Goal: Transaction & Acquisition: Purchase product/service

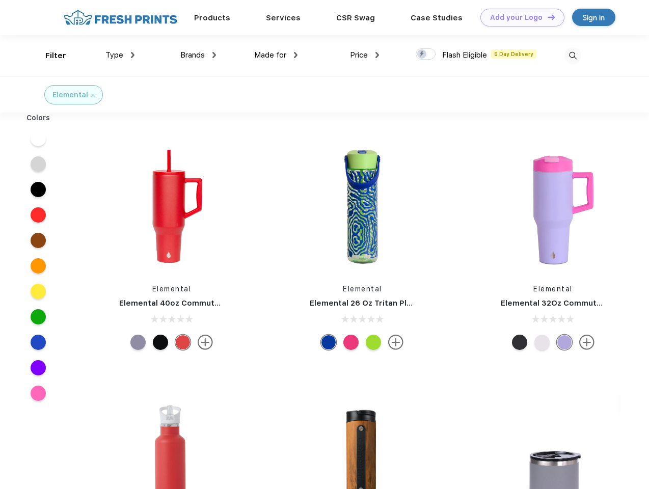
click at [518, 17] on link "Add your Logo Design Tool" at bounding box center [522, 18] width 84 height 18
click at [0, 0] on div "Design Tool" at bounding box center [0, 0] width 0 height 0
click at [546, 17] on link "Add your Logo Design Tool" at bounding box center [522, 18] width 84 height 18
click at [49, 56] on div "Filter" at bounding box center [55, 56] width 21 height 12
click at [120, 55] on span "Type" at bounding box center [114, 54] width 18 height 9
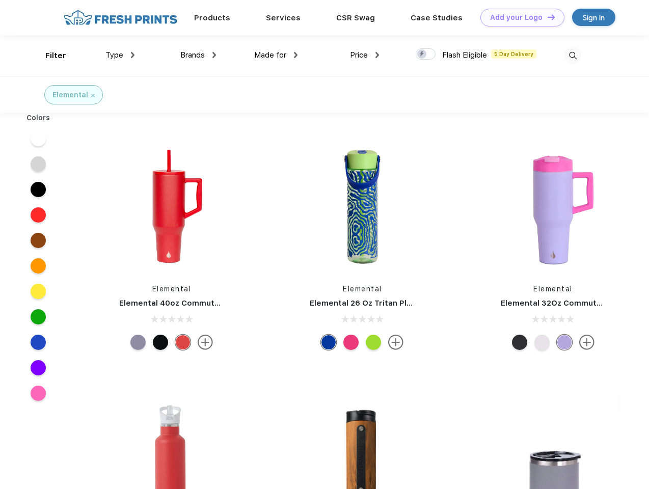
click at [198, 55] on span "Brands" at bounding box center [192, 54] width 24 height 9
click at [276, 55] on span "Made for" at bounding box center [270, 54] width 32 height 9
click at [365, 55] on span "Price" at bounding box center [359, 54] width 18 height 9
click at [426, 54] on div at bounding box center [425, 53] width 20 height 11
click at [422, 54] on input "checkbox" at bounding box center [418, 51] width 7 height 7
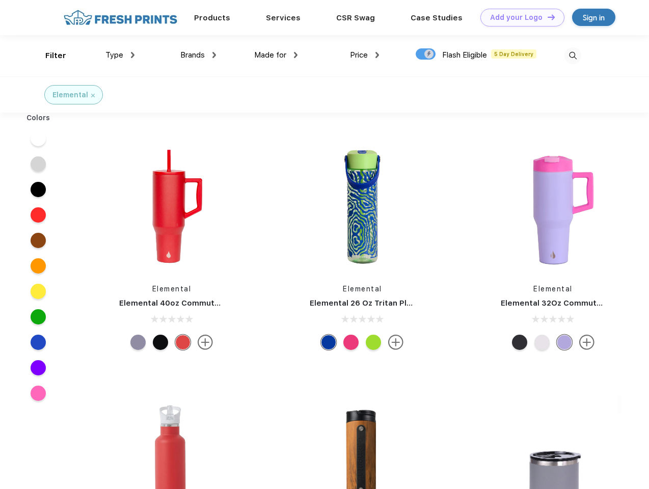
click at [572, 56] on img at bounding box center [572, 55] width 17 height 17
